Goal: Find specific page/section: Find specific page/section

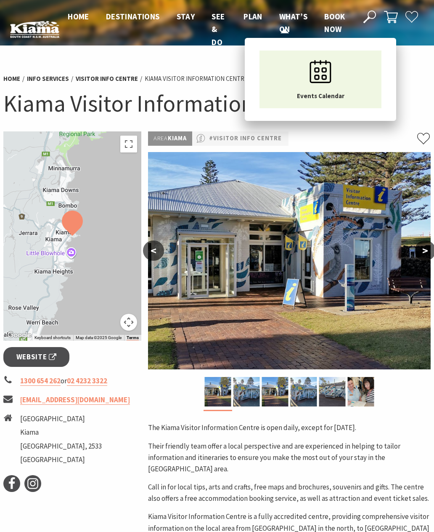
click at [287, 21] on link "What’s On" at bounding box center [293, 23] width 28 height 24
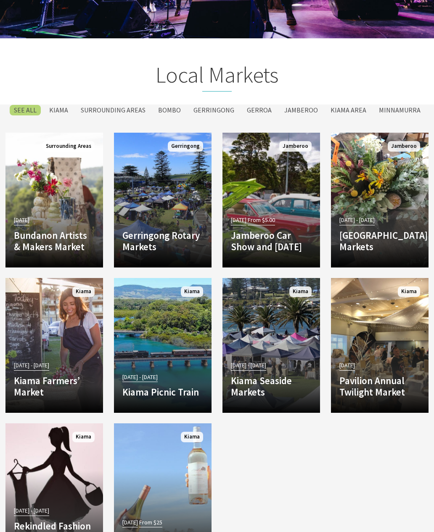
scroll to position [1381, 0]
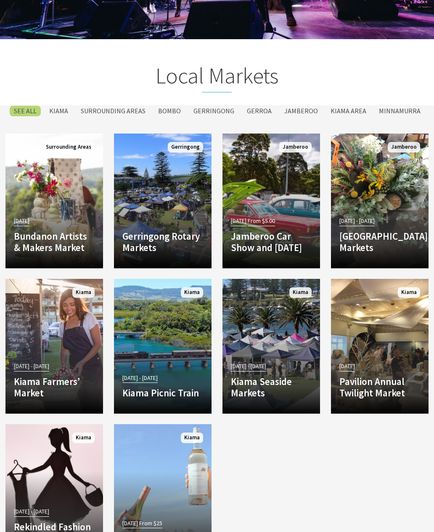
click at [67, 116] on label "Kiama" at bounding box center [58, 111] width 27 height 11
click at [0, 0] on input "Kiama" at bounding box center [0, 0] width 0 height 0
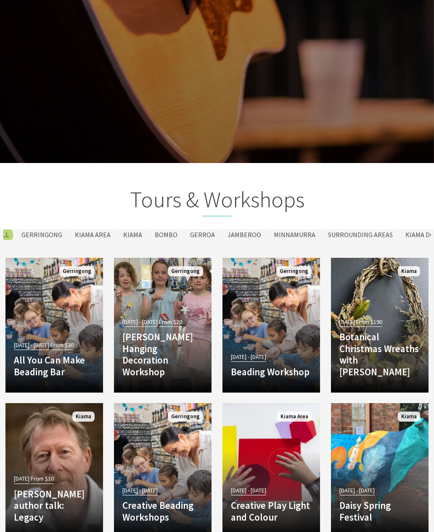
scroll to position [2278, 0]
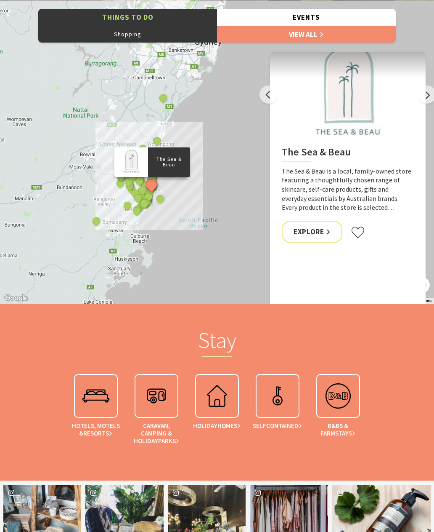
scroll to position [979, 0]
